Goal: Task Accomplishment & Management: Use online tool/utility

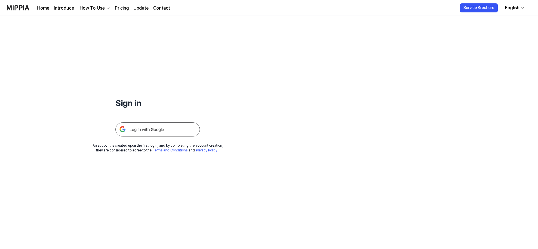
click at [176, 131] on img at bounding box center [157, 129] width 84 height 14
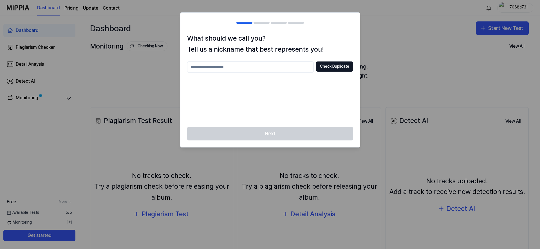
click at [294, 65] on input "text" at bounding box center [250, 66] width 127 height 11
click at [388, 79] on div at bounding box center [270, 124] width 540 height 249
click at [286, 70] on input "text" at bounding box center [250, 66] width 127 height 11
click at [320, 67] on button "Check Duplicate" at bounding box center [334, 66] width 37 height 10
drag, startPoint x: 279, startPoint y: 68, endPoint x: 276, endPoint y: 69, distance: 2.9
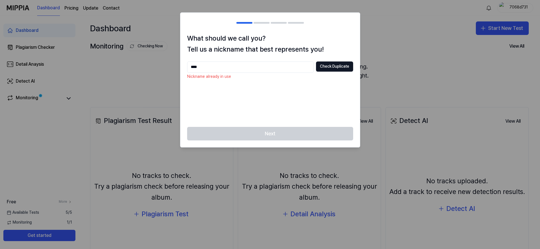
click at [278, 68] on input "****" at bounding box center [250, 66] width 127 height 11
type input "**********"
click at [330, 70] on button "Check Duplicate" at bounding box center [334, 66] width 37 height 10
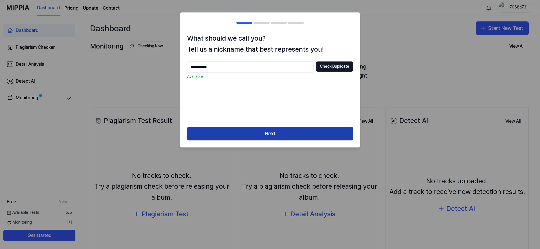
click at [286, 137] on button "Next" at bounding box center [270, 134] width 166 height 14
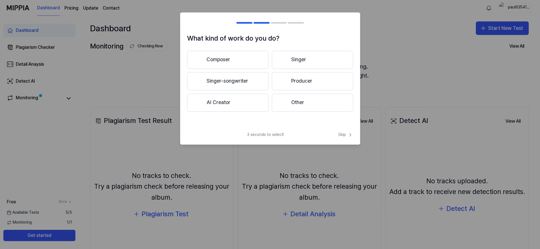
click at [248, 100] on button "AI Creator" at bounding box center [227, 102] width 81 height 18
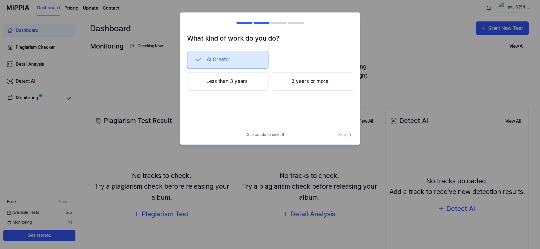
click at [263, 90] on button "Less than 3 years" at bounding box center [227, 81] width 81 height 19
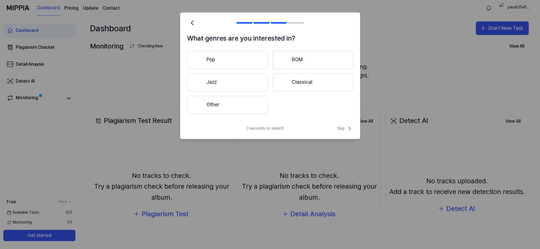
click at [251, 105] on button "Other" at bounding box center [227, 105] width 81 height 18
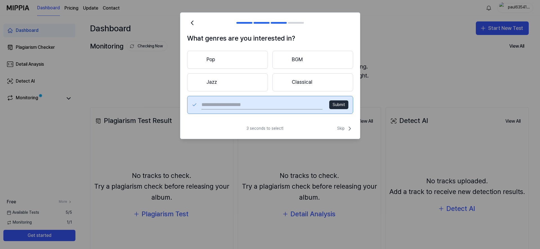
click at [253, 105] on input "text" at bounding box center [262, 104] width 121 height 9
type input "**********"
click at [337, 108] on button "Submit" at bounding box center [338, 104] width 19 height 9
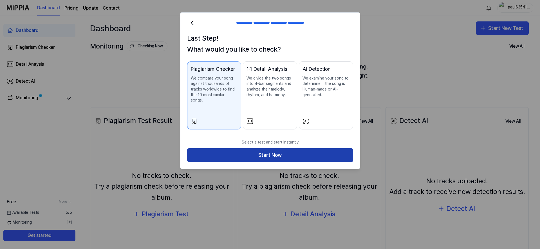
click at [265, 154] on button "Start Now" at bounding box center [270, 155] width 166 height 14
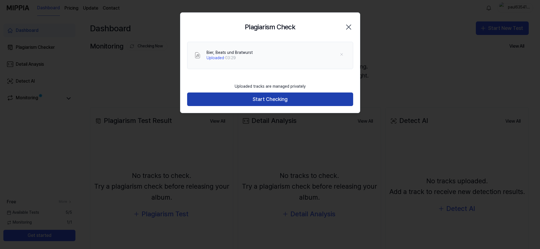
click at [273, 99] on button "Start Checking" at bounding box center [270, 99] width 166 height 14
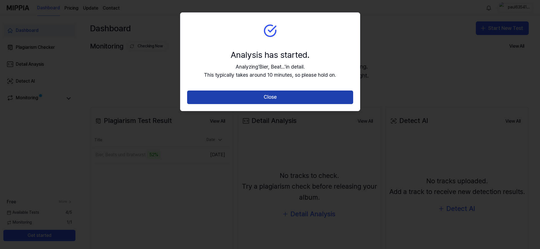
click at [275, 98] on button "Close" at bounding box center [270, 97] width 166 height 14
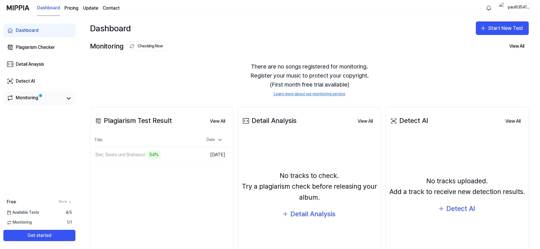
click at [32, 97] on div "Monitoring" at bounding box center [27, 98] width 23 height 8
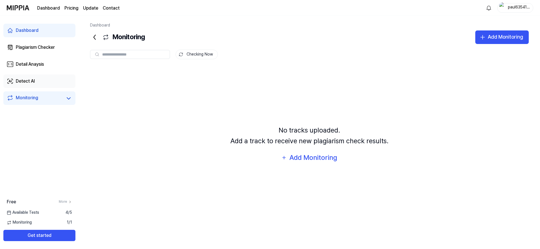
click at [33, 88] on link "Detect AI" at bounding box center [39, 81] width 72 height 14
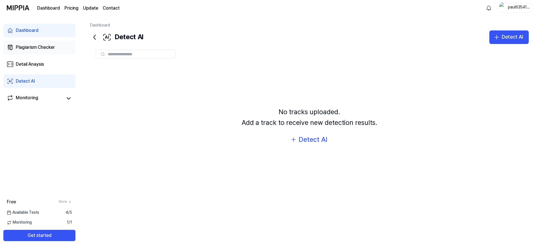
click at [39, 52] on link "Plagiarism Checker" at bounding box center [39, 48] width 72 height 14
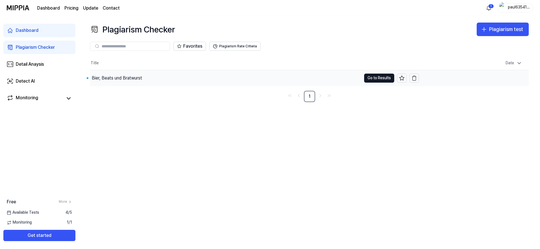
click at [118, 81] on div "Bier, Beats und Bratwurst" at bounding box center [117, 78] width 50 height 7
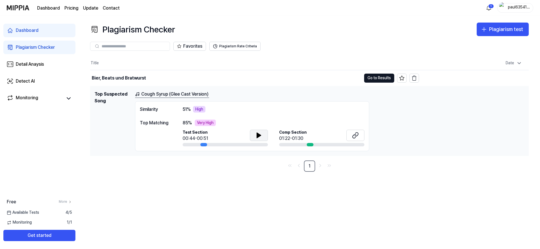
click at [253, 133] on button at bounding box center [259, 134] width 18 height 11
click at [262, 137] on icon at bounding box center [259, 135] width 7 height 7
click at [358, 135] on icon at bounding box center [355, 135] width 7 height 7
click at [258, 133] on icon at bounding box center [259, 135] width 4 height 5
click at [262, 136] on icon at bounding box center [259, 135] width 7 height 7
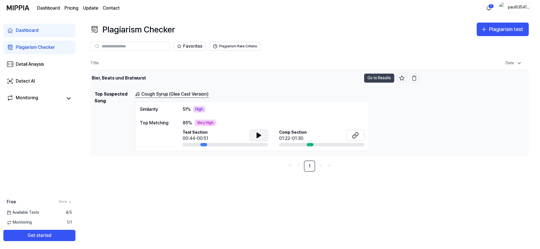
click at [370, 79] on button "Go to Results" at bounding box center [379, 77] width 30 height 9
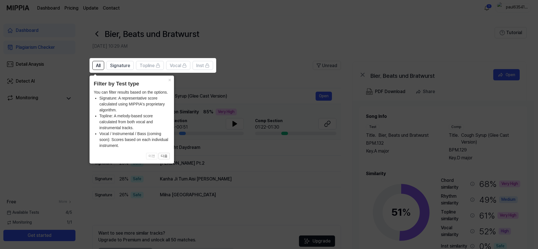
click at [302, 92] on icon at bounding box center [270, 124] width 540 height 249
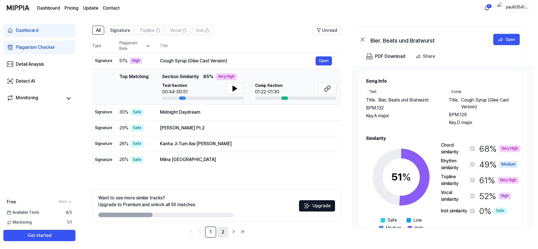
click at [222, 233] on link "2" at bounding box center [222, 231] width 11 height 11
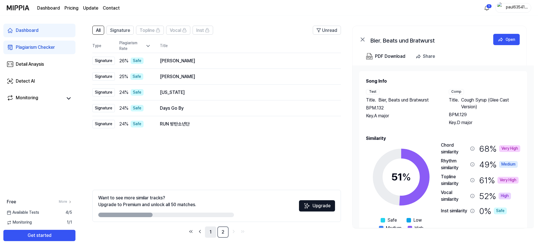
click at [212, 230] on link "1" at bounding box center [210, 231] width 11 height 11
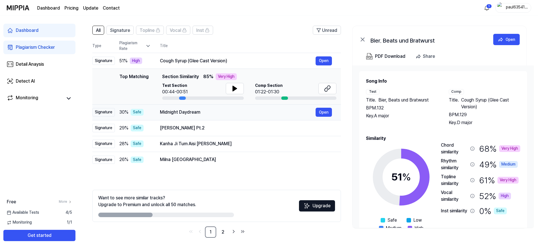
click at [166, 114] on div "Midnight Daydream" at bounding box center [238, 112] width 156 height 7
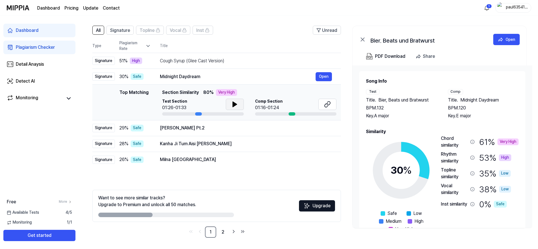
click at [236, 105] on icon at bounding box center [234, 104] width 7 height 7
click at [325, 105] on icon at bounding box center [327, 104] width 7 height 7
click at [222, 234] on link "2" at bounding box center [222, 231] width 11 height 11
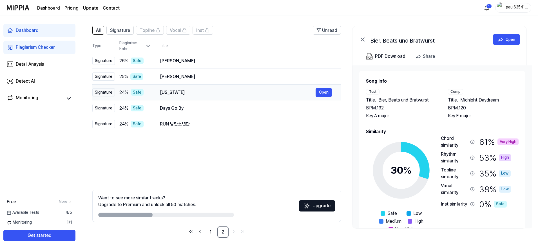
click at [194, 89] on div "[US_STATE]" at bounding box center [238, 92] width 156 height 7
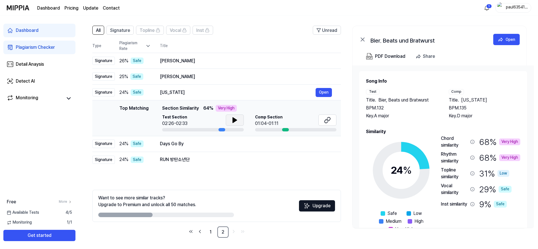
click at [237, 122] on icon at bounding box center [234, 120] width 7 height 7
click at [328, 122] on icon at bounding box center [327, 120] width 7 height 7
click at [193, 93] on div "[US_STATE]" at bounding box center [238, 92] width 156 height 7
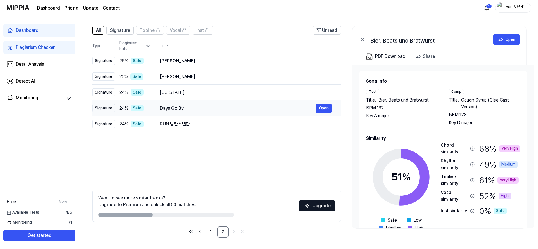
click at [191, 109] on div "Days Go By" at bounding box center [238, 108] width 156 height 7
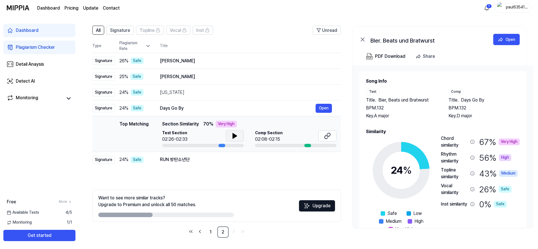
click at [236, 132] on button at bounding box center [235, 135] width 18 height 11
click at [321, 137] on button at bounding box center [327, 135] width 18 height 11
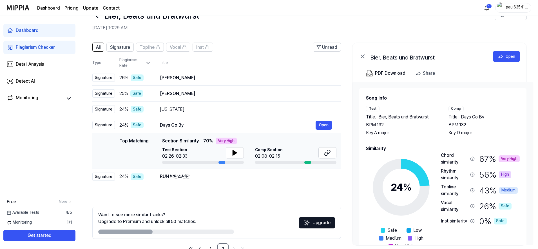
scroll to position [35, 0]
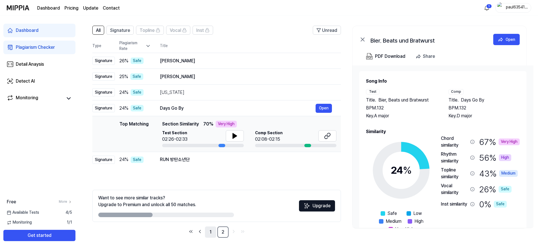
click at [206, 229] on link "1" at bounding box center [210, 231] width 11 height 11
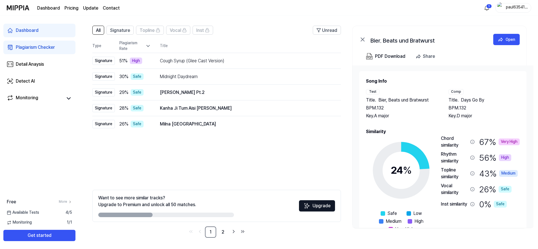
click at [225, 163] on div "All Signature Topline Vocal Inst Unread All Signature Topline Vocal Inst Type P…" at bounding box center [216, 132] width 249 height 212
click at [401, 58] on div "PDF Download" at bounding box center [390, 56] width 30 height 7
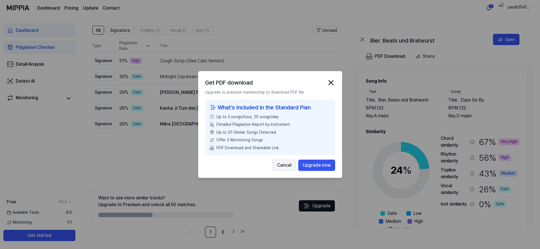
click at [283, 166] on button "Cancel" at bounding box center [285, 164] width 24 height 11
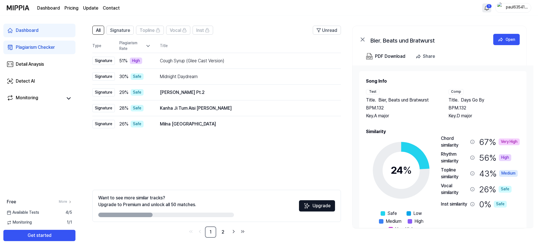
click at [488, 9] on html "Dashboard Pricing Update Contact 1 paul6354156 Dashboard Plagiarism Checker Det…" at bounding box center [269, 89] width 538 height 249
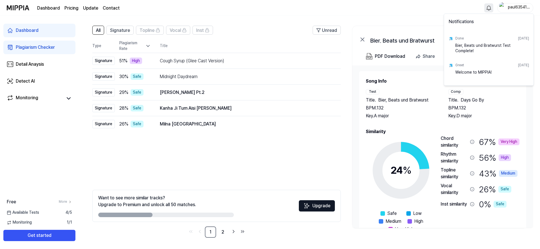
click at [483, 91] on html "Dashboard Pricing Update Contact paul6354156 Dashboard Plagiarism Checker Detai…" at bounding box center [270, 89] width 540 height 249
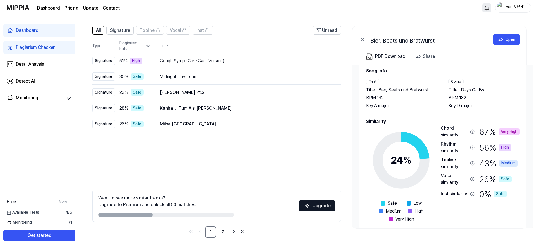
scroll to position [17, 0]
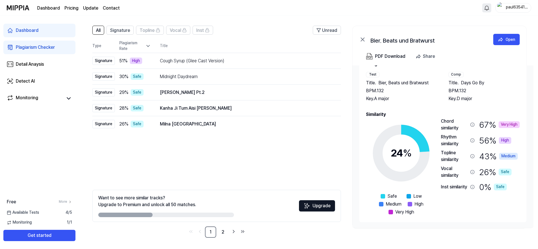
drag, startPoint x: 148, startPoint y: 215, endPoint x: 154, endPoint y: 215, distance: 5.9
click at [164, 214] on div at bounding box center [166, 214] width 136 height 5
drag, startPoint x: 141, startPoint y: 215, endPoint x: 167, endPoint y: 214, distance: 25.6
click at [166, 215] on div at bounding box center [166, 214] width 136 height 5
click at [111, 28] on span "Signature" at bounding box center [120, 30] width 20 height 7
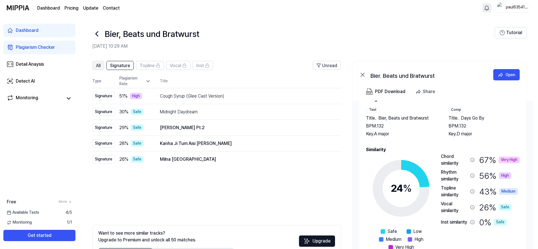
click at [95, 64] on button "All" at bounding box center [98, 65] width 12 height 9
click at [510, 32] on button "Tutorial" at bounding box center [511, 32] width 32 height 11
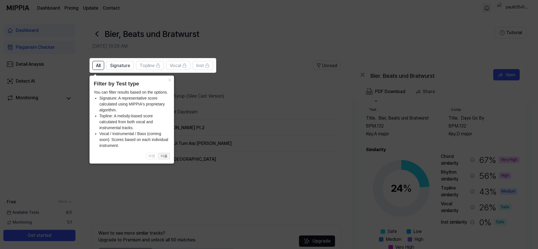
click at [165, 156] on button "다음" at bounding box center [163, 156] width 11 height 7
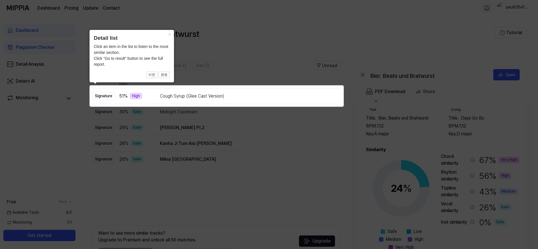
click at [215, 73] on icon at bounding box center [270, 124] width 540 height 249
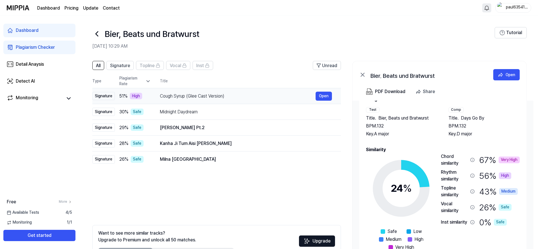
click at [213, 92] on div "Cough Syrup ([PERSON_NAME] Version) Open" at bounding box center [246, 95] width 172 height 9
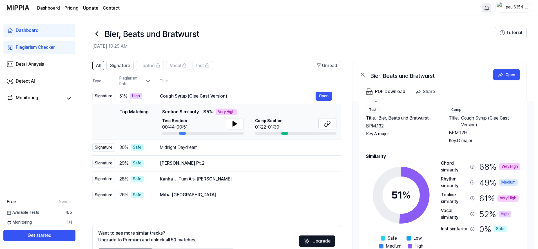
click at [226, 111] on div "Very High" at bounding box center [226, 111] width 21 height 7
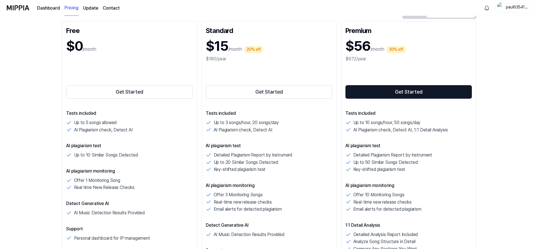
scroll to position [68, 0]
